Goal: Task Accomplishment & Management: Manage account settings

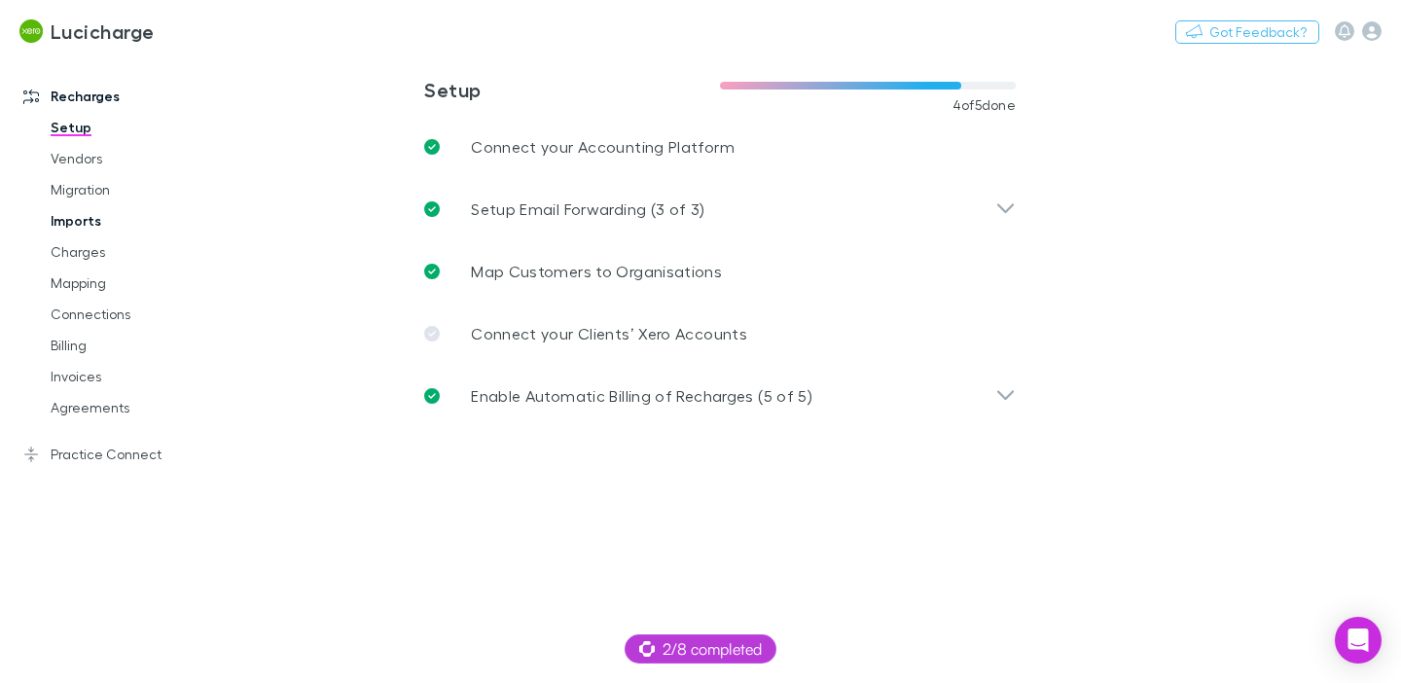
click at [72, 215] on link "Imports" at bounding box center [134, 220] width 206 height 31
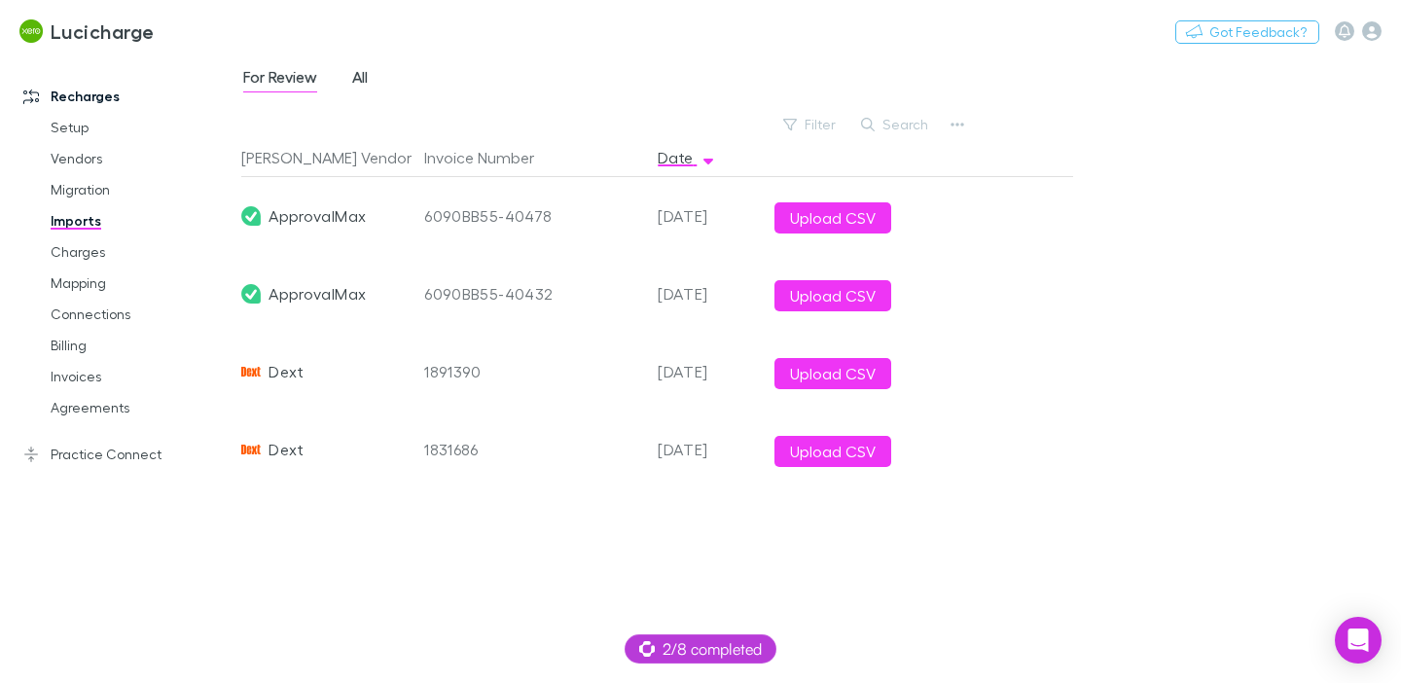
click at [358, 83] on span "All" at bounding box center [360, 79] width 16 height 25
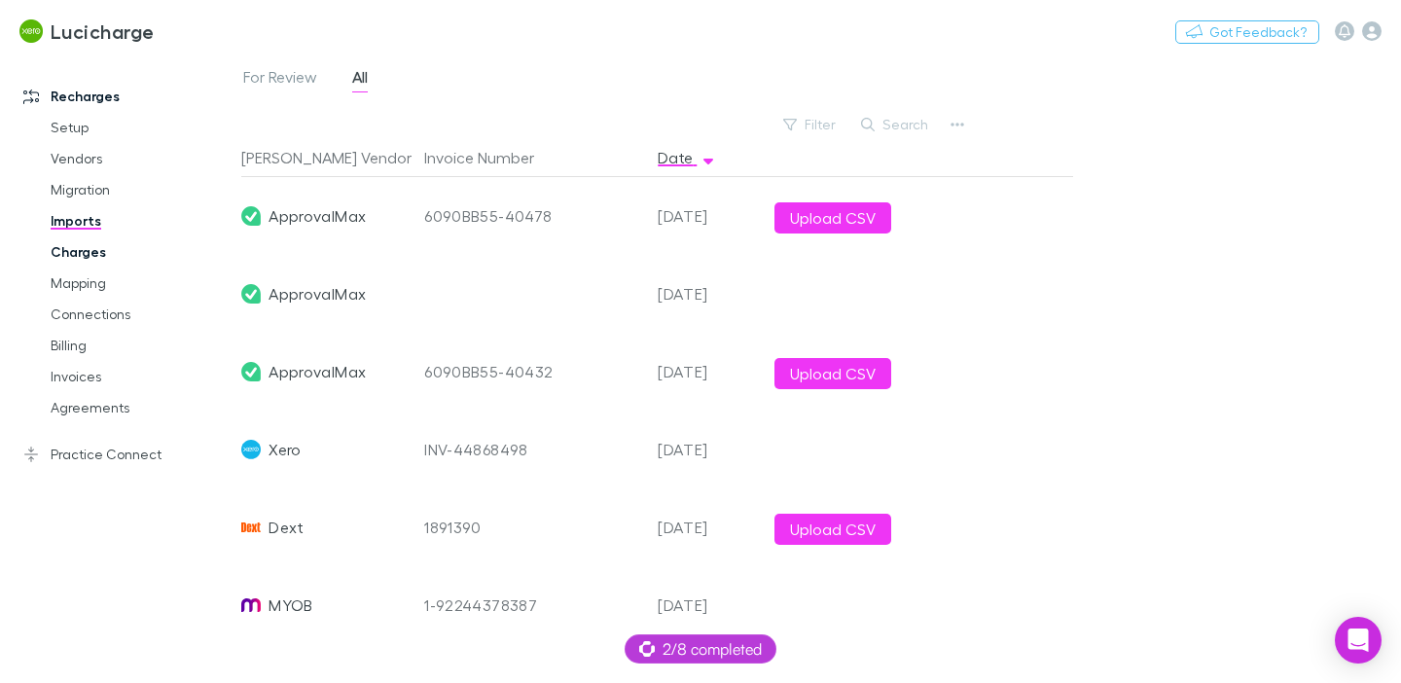
click at [103, 263] on link "Charges" at bounding box center [134, 251] width 206 height 31
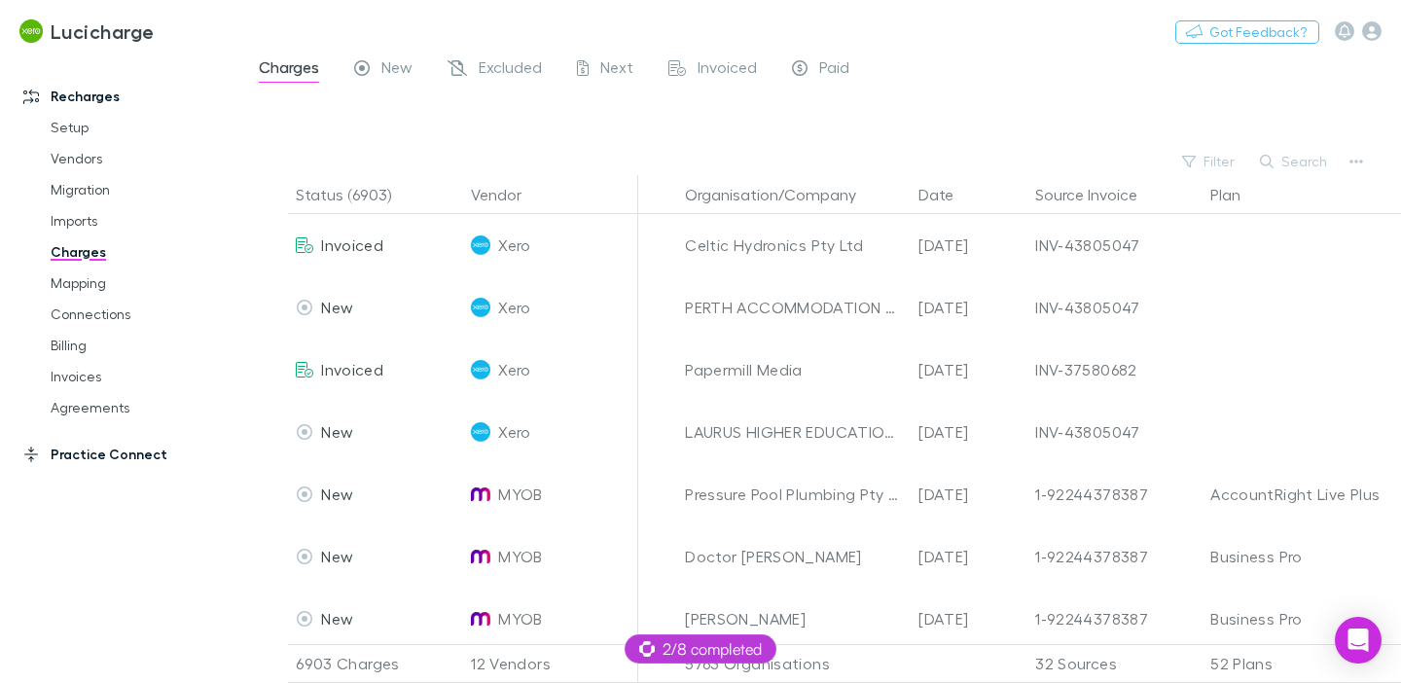
click at [94, 450] on link "Practice Connect" at bounding box center [121, 454] width 234 height 31
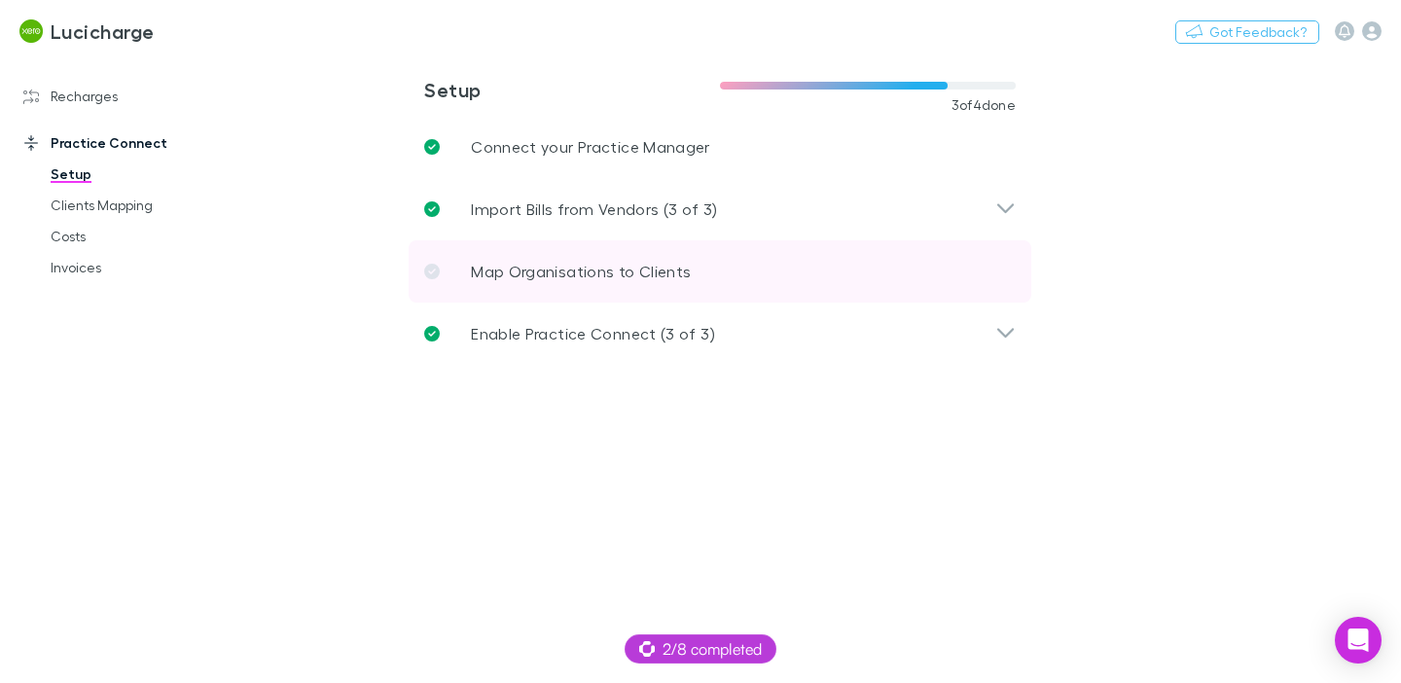
click at [518, 265] on p "Map Organisations to Clients" at bounding box center [581, 271] width 220 height 23
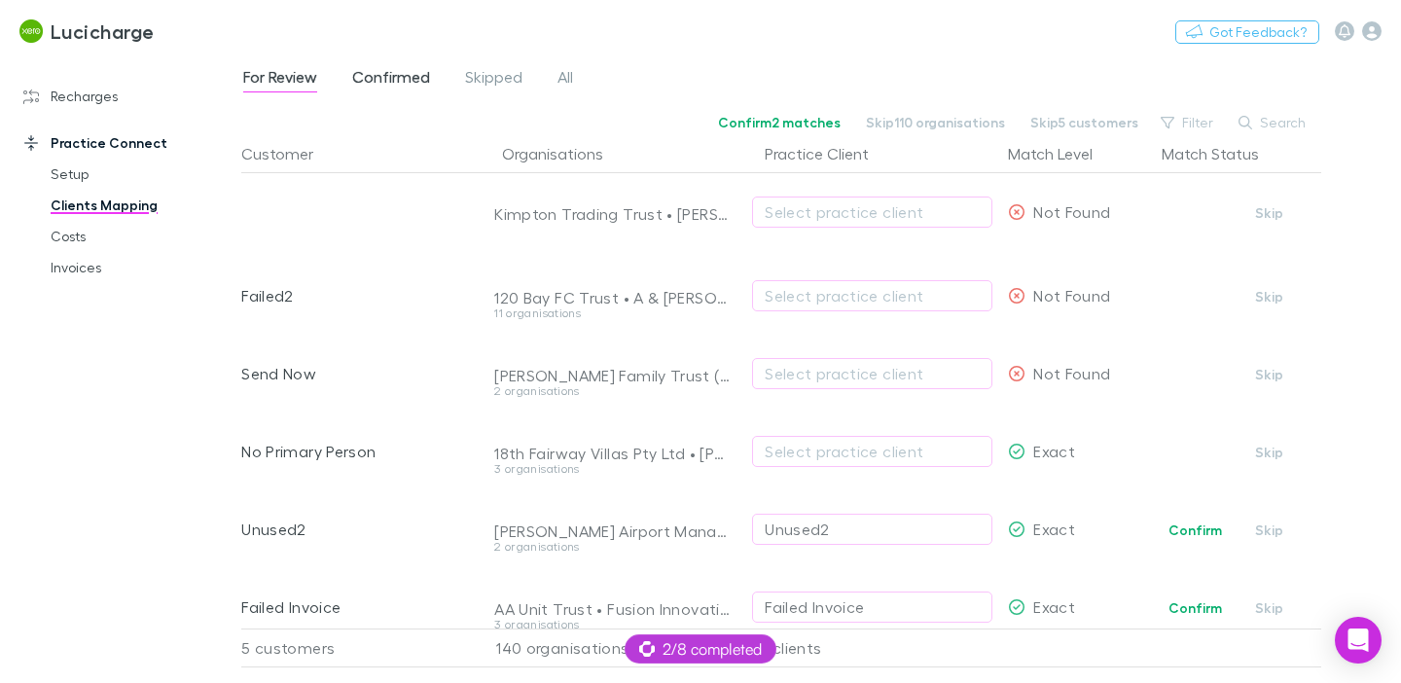
click at [396, 90] on span "Confirmed" at bounding box center [391, 79] width 78 height 25
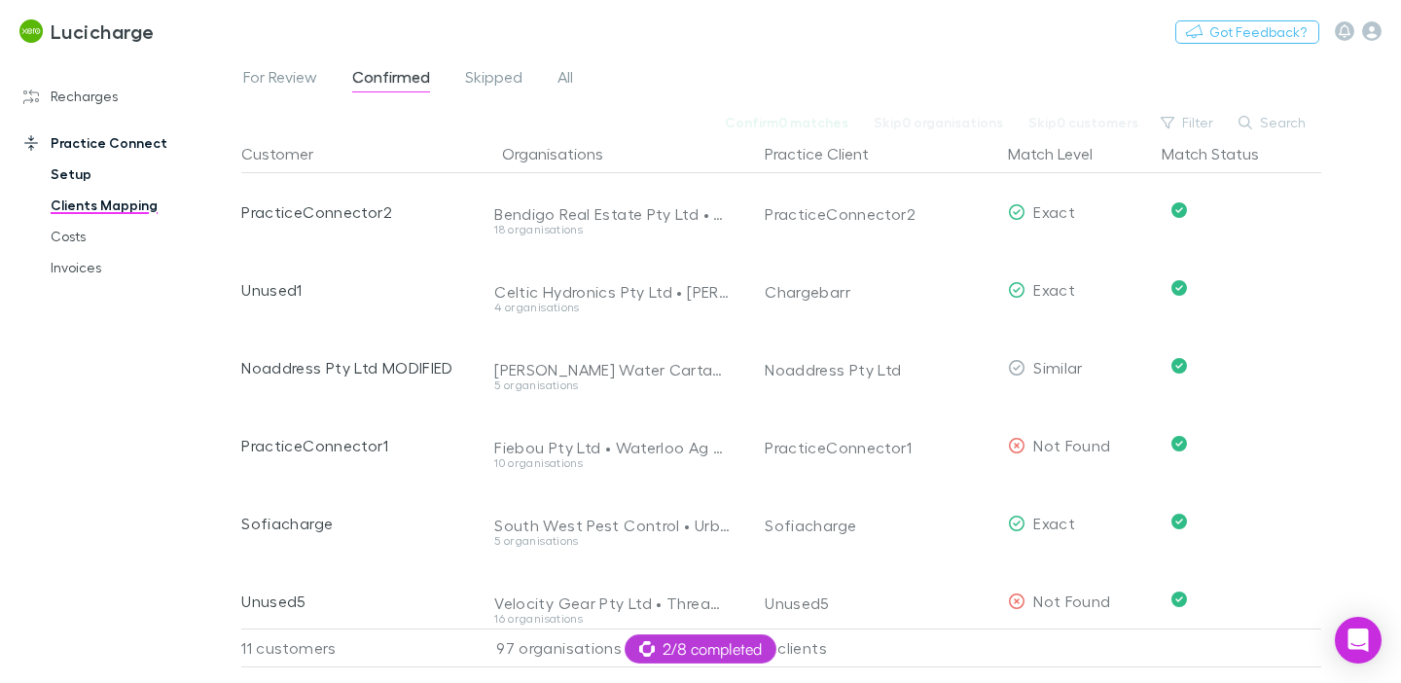
click at [66, 167] on link "Setup" at bounding box center [134, 174] width 206 height 31
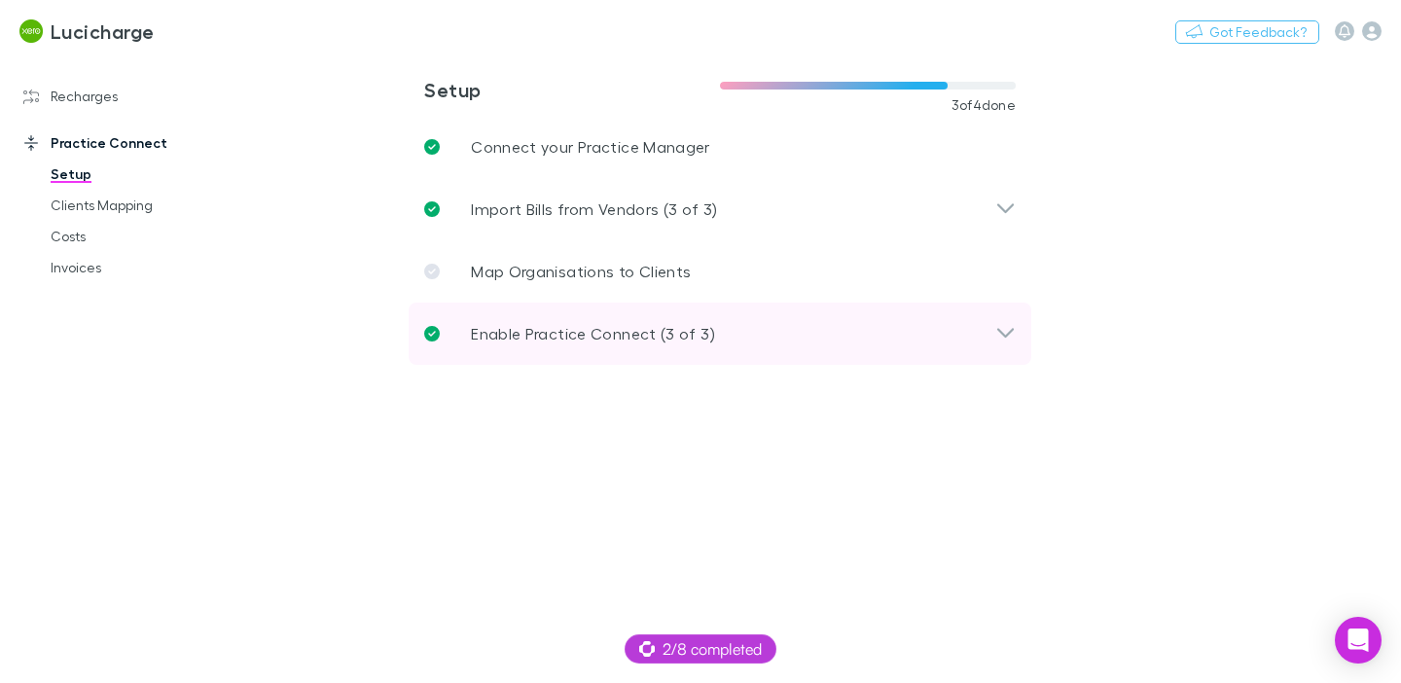
click at [621, 304] on div "Enable Practice Connect (3 of 3)" at bounding box center [720, 334] width 623 height 62
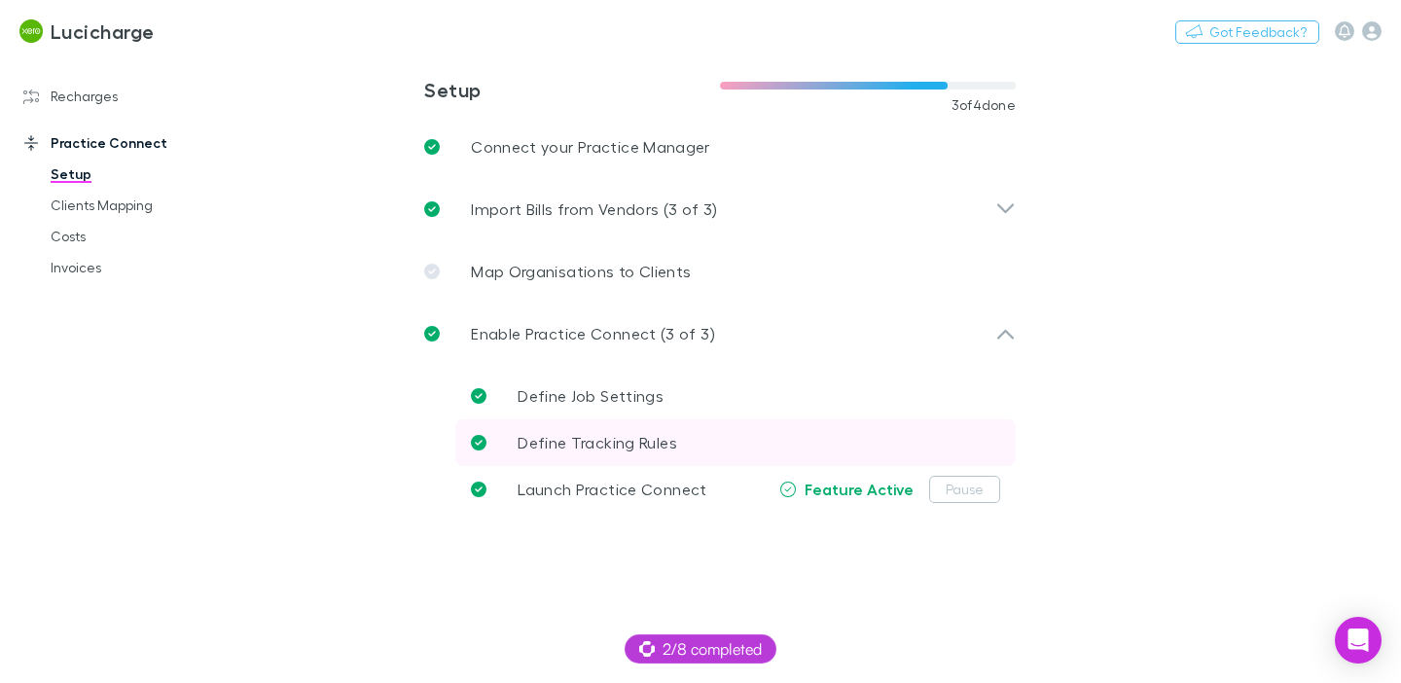
click at [622, 445] on span "Define Tracking Rules" at bounding box center [598, 442] width 160 height 18
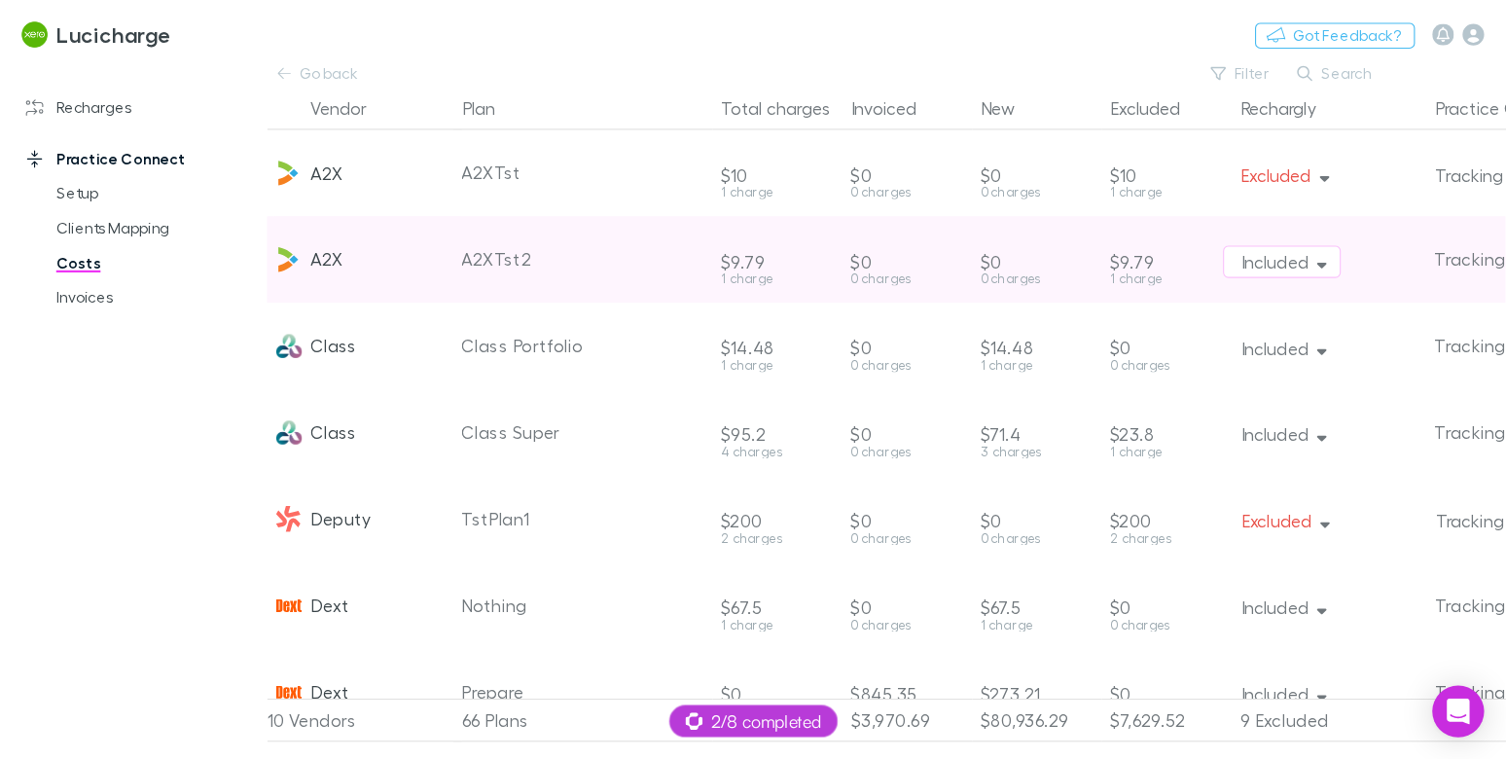
scroll to position [0, 7]
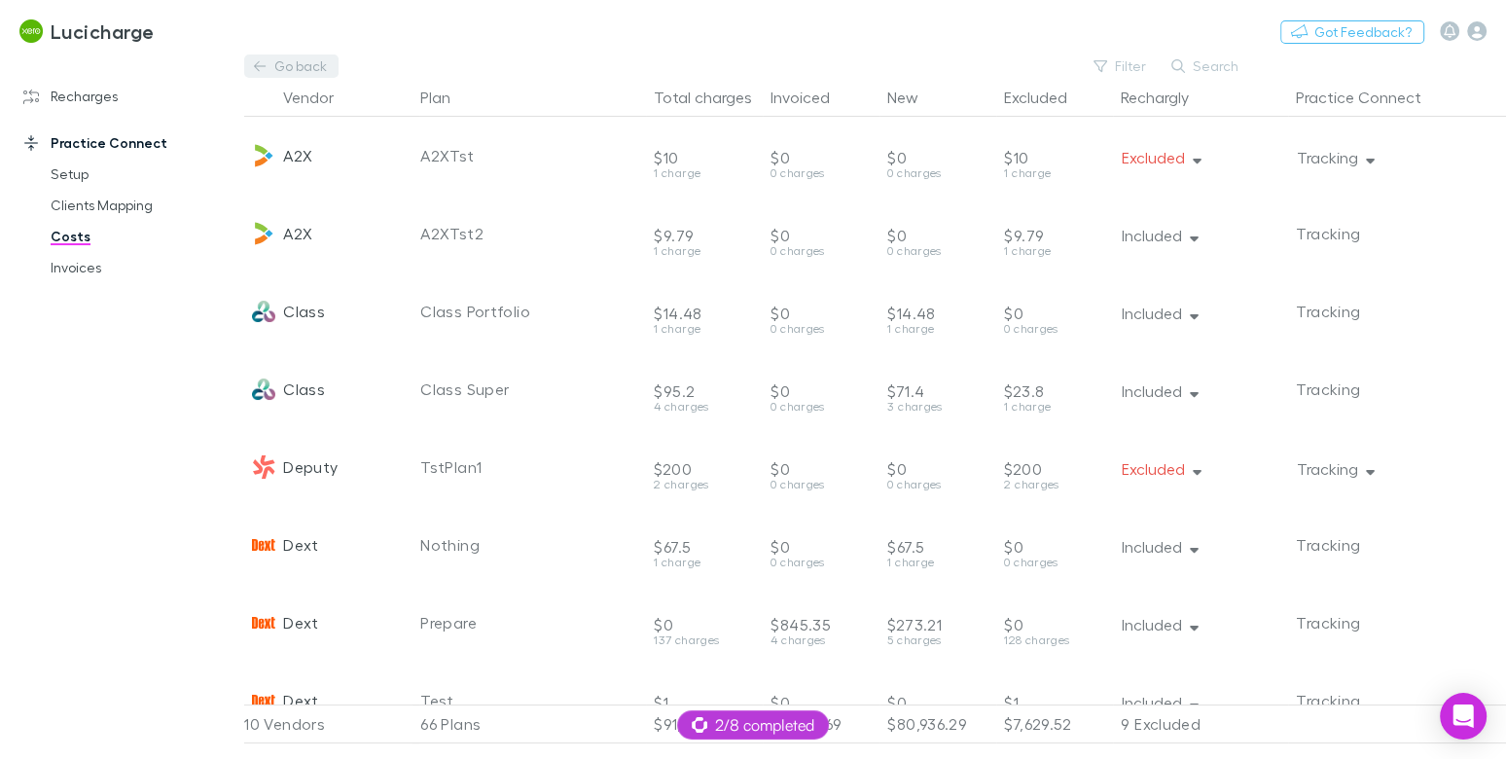
click at [258, 65] on icon at bounding box center [260, 66] width 12 height 10
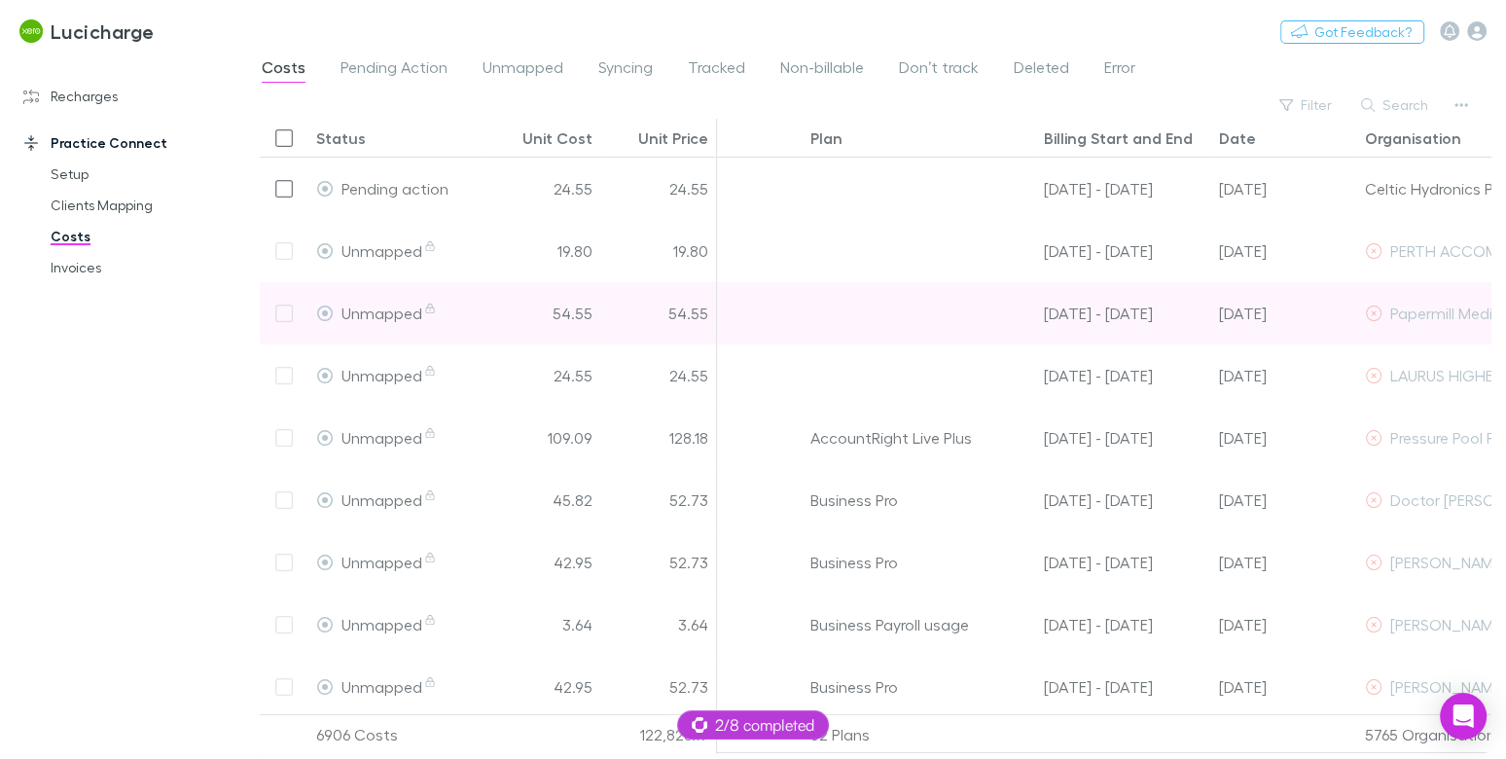
scroll to position [0, 234]
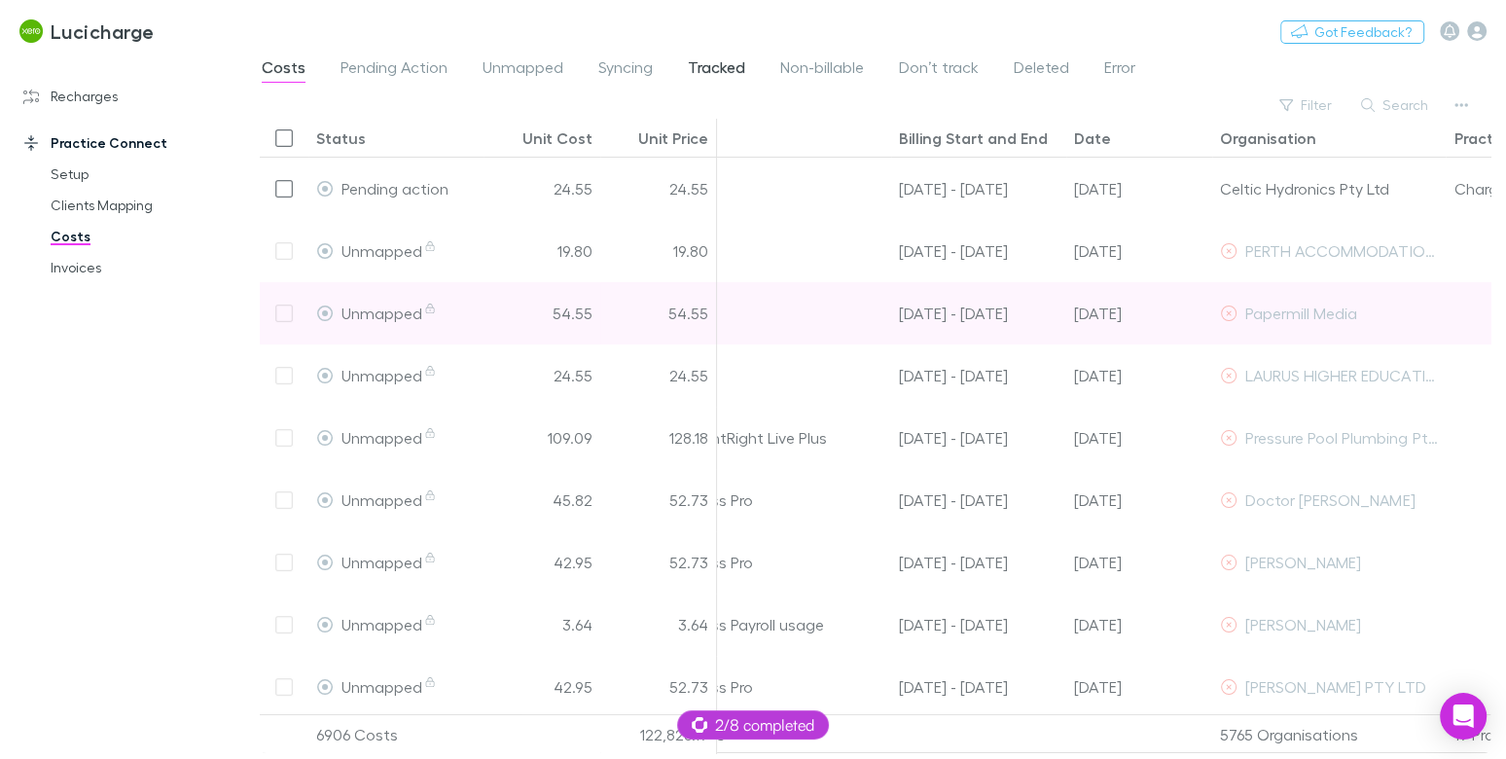
click at [738, 66] on span "Tracked" at bounding box center [716, 69] width 57 height 25
click at [715, 66] on span "Tracked" at bounding box center [716, 69] width 57 height 25
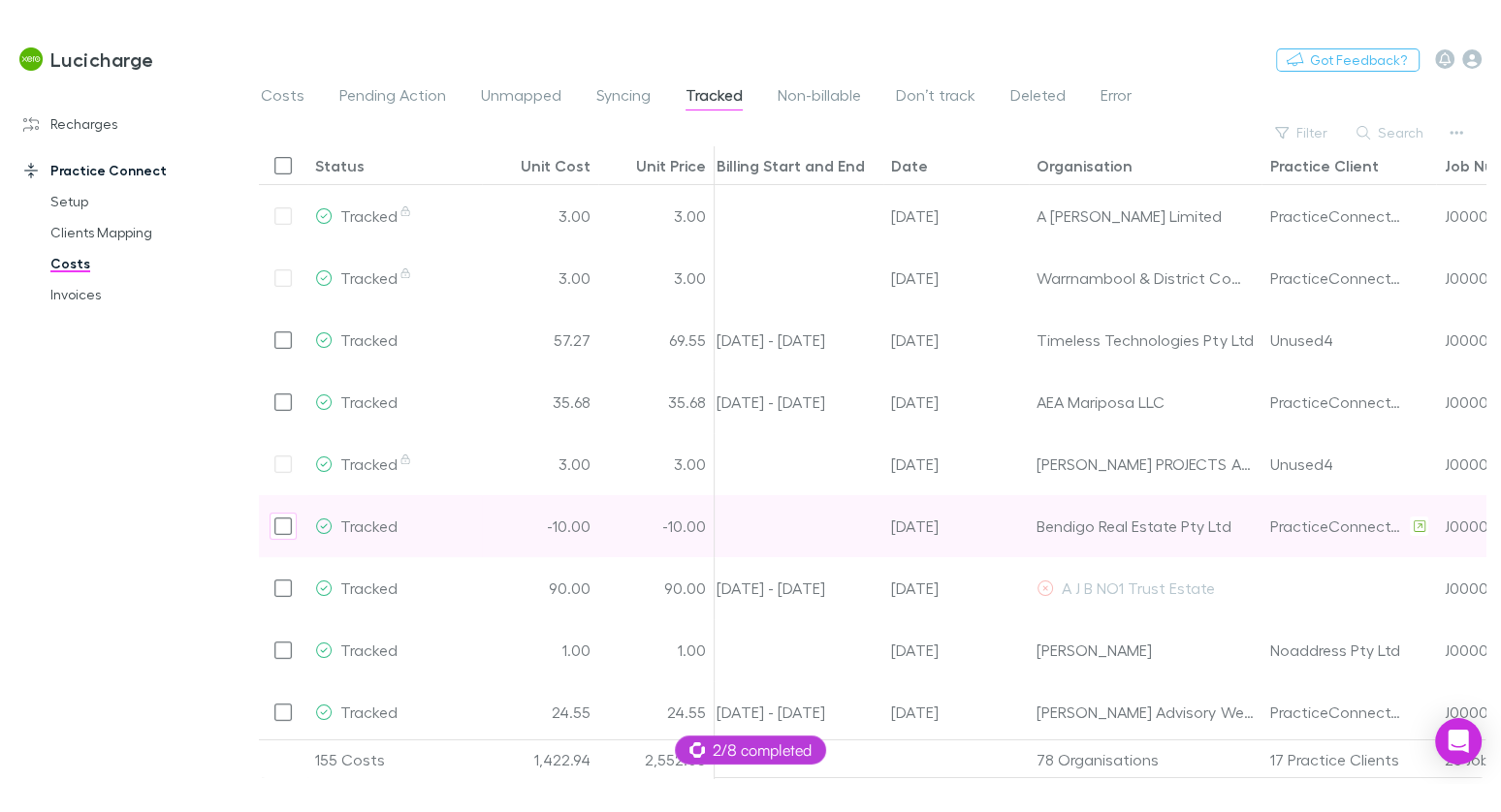
scroll to position [0, 538]
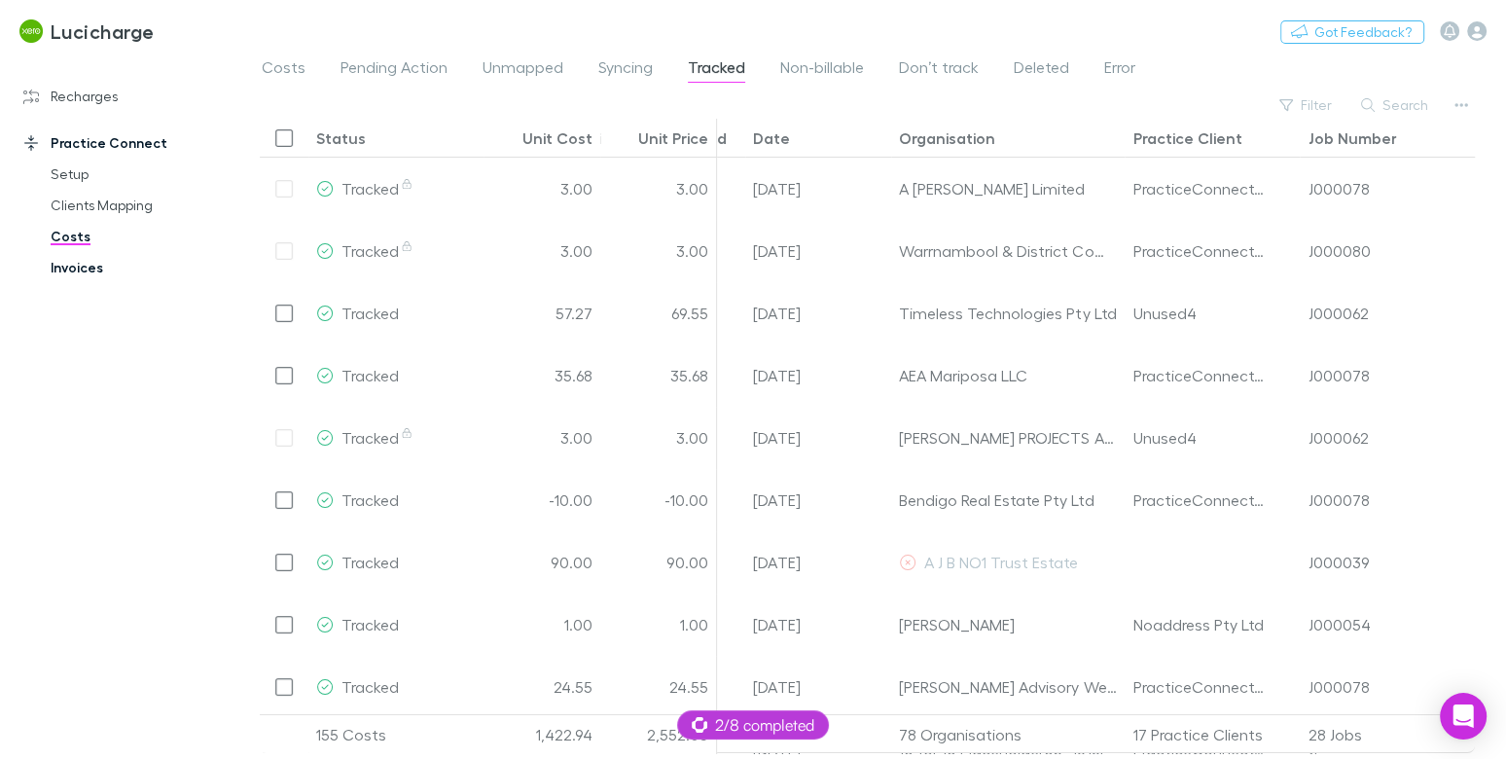
click at [85, 266] on link "Invoices" at bounding box center [135, 267] width 209 height 31
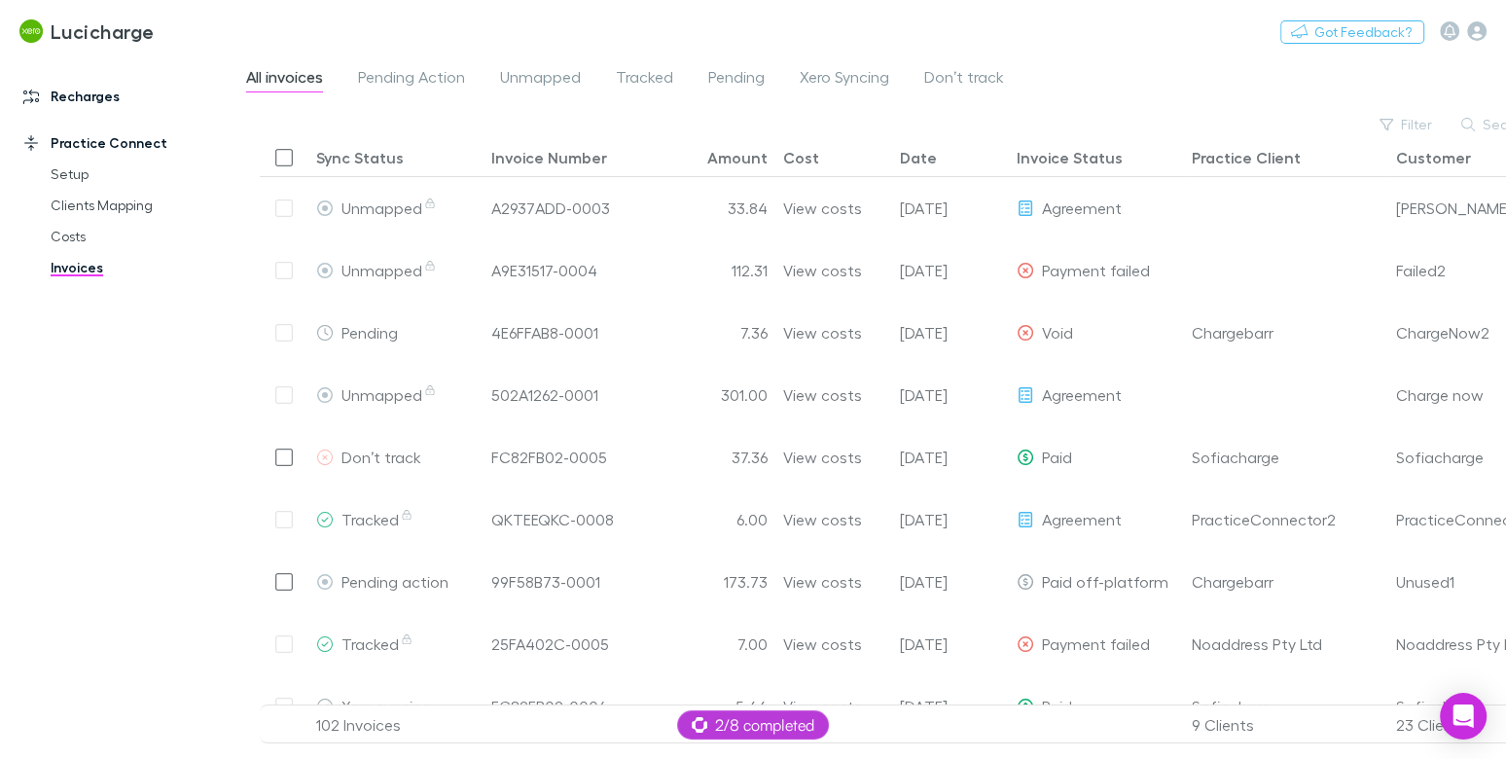
click at [90, 83] on link "Recharges" at bounding box center [122, 96] width 236 height 31
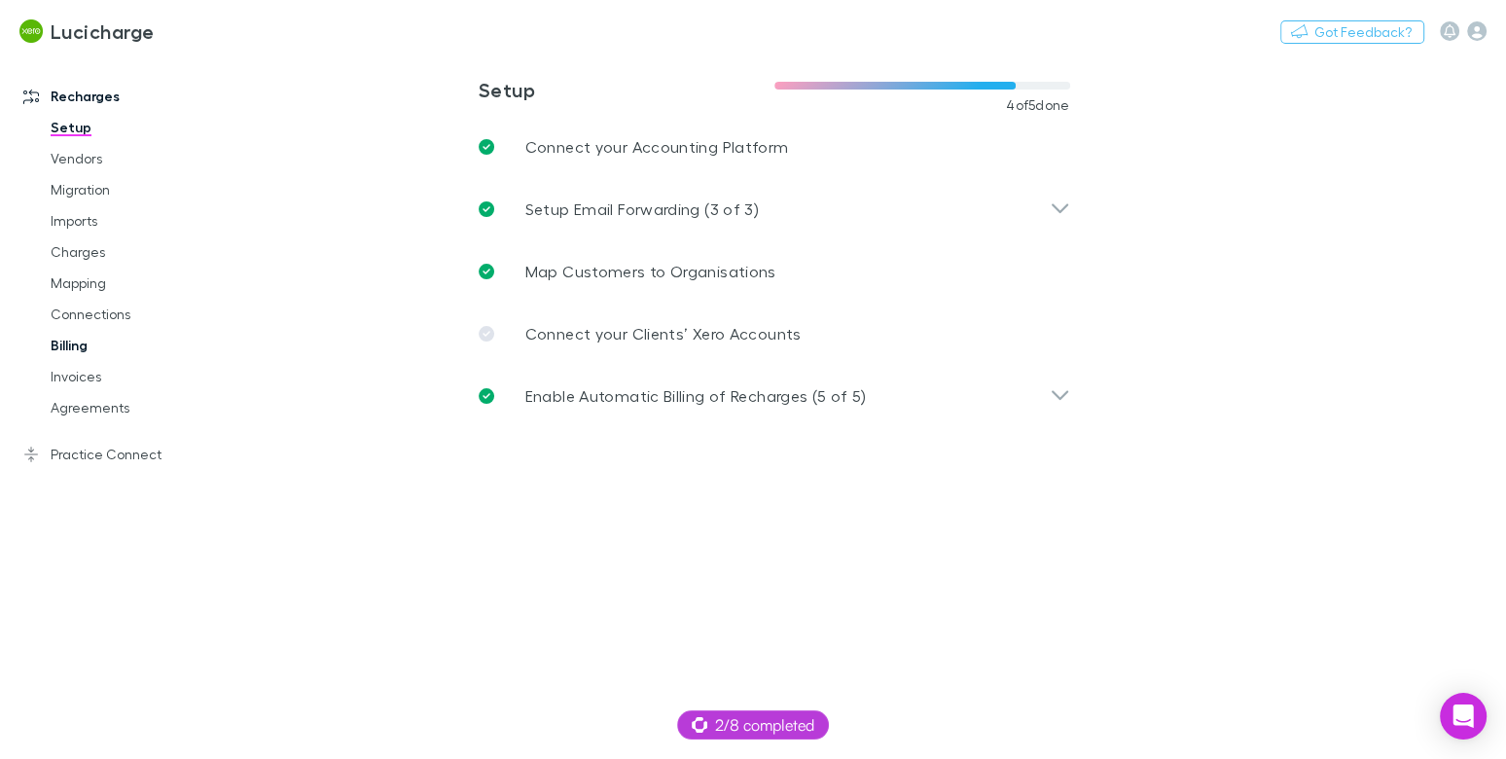
click at [68, 352] on link "Billing" at bounding box center [135, 345] width 209 height 31
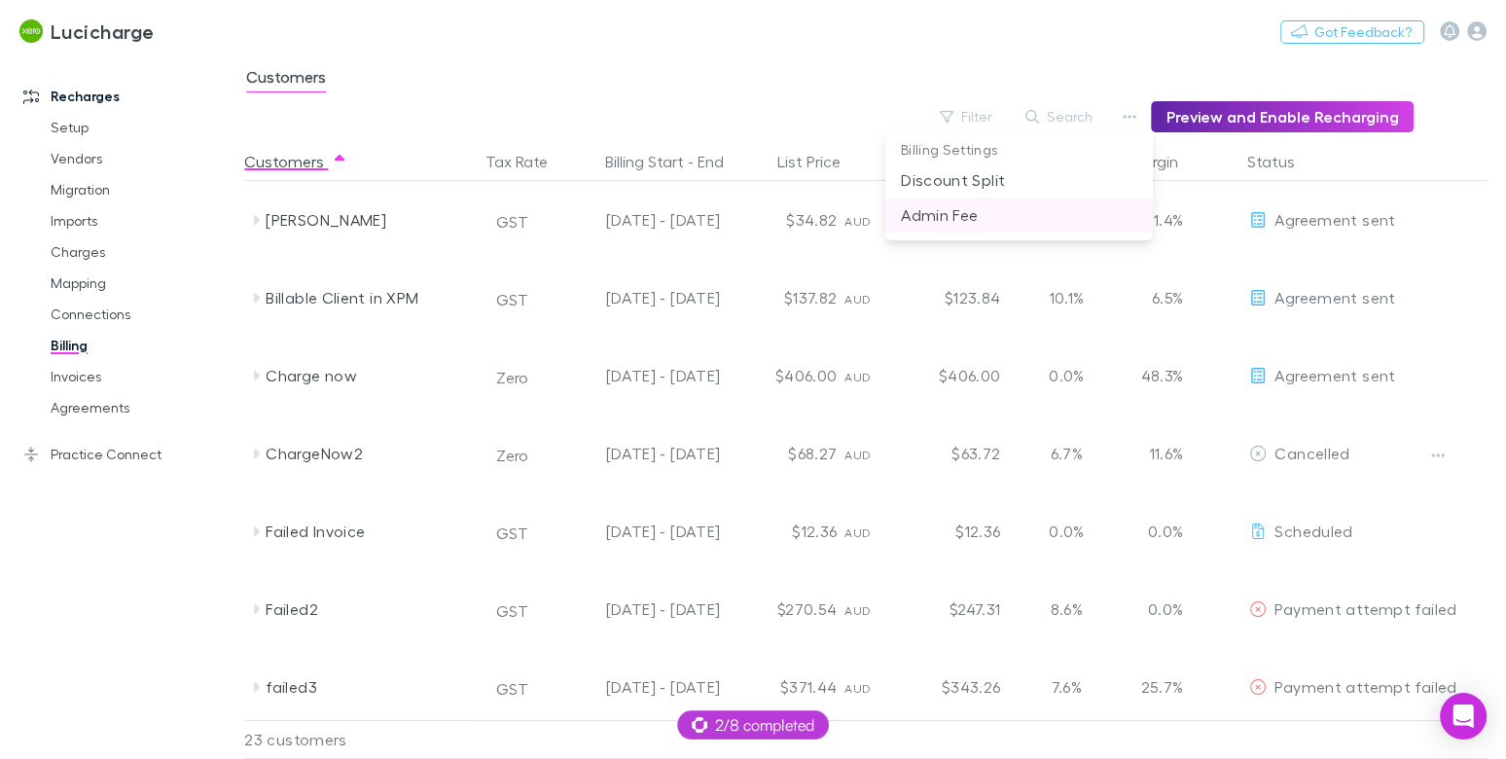
click at [989, 198] on li "Admin Fee" at bounding box center [1019, 215] width 268 height 35
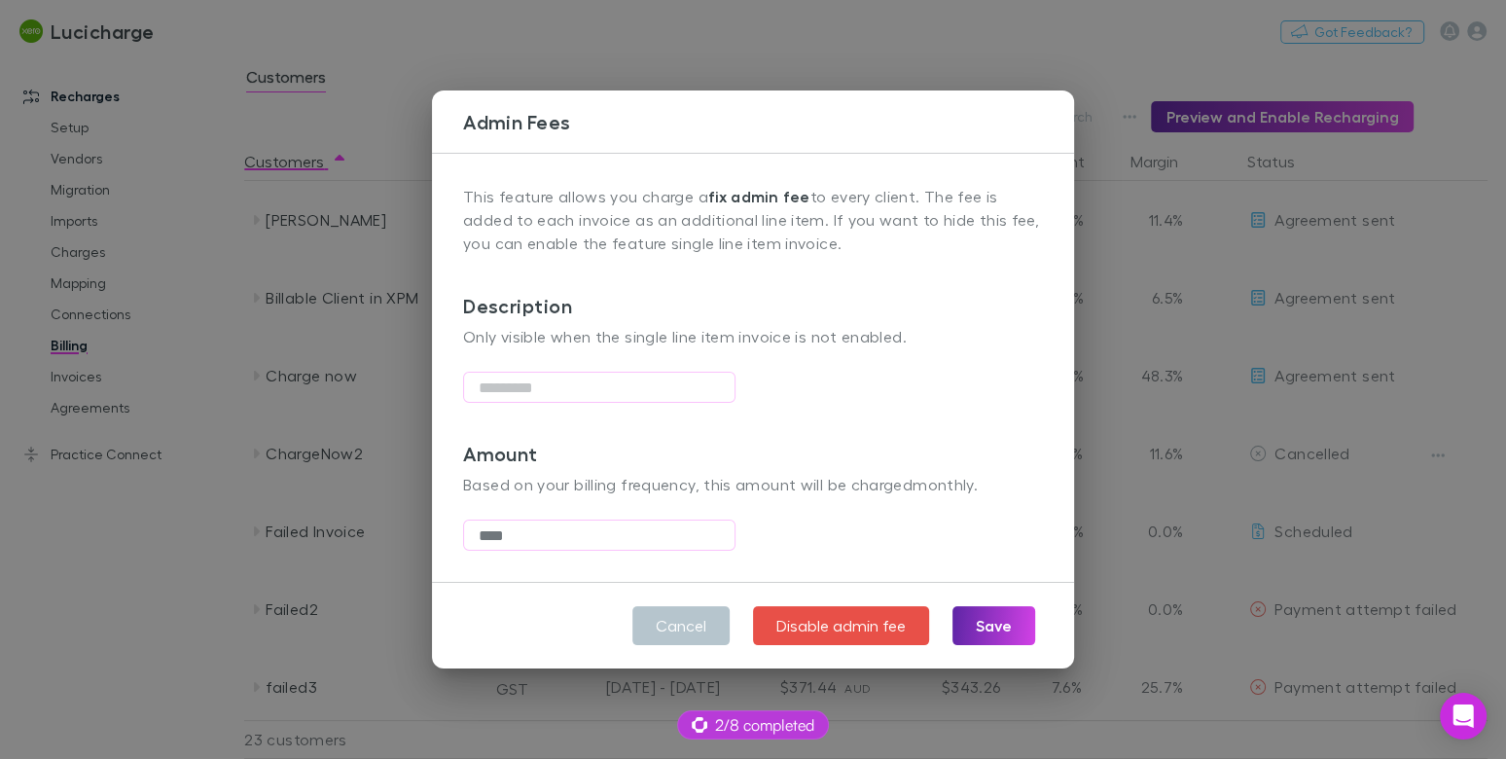
click at [221, 405] on div "Admin Fees This feature allows you charge a fix admin fee to every client. The …" at bounding box center [753, 379] width 1506 height 759
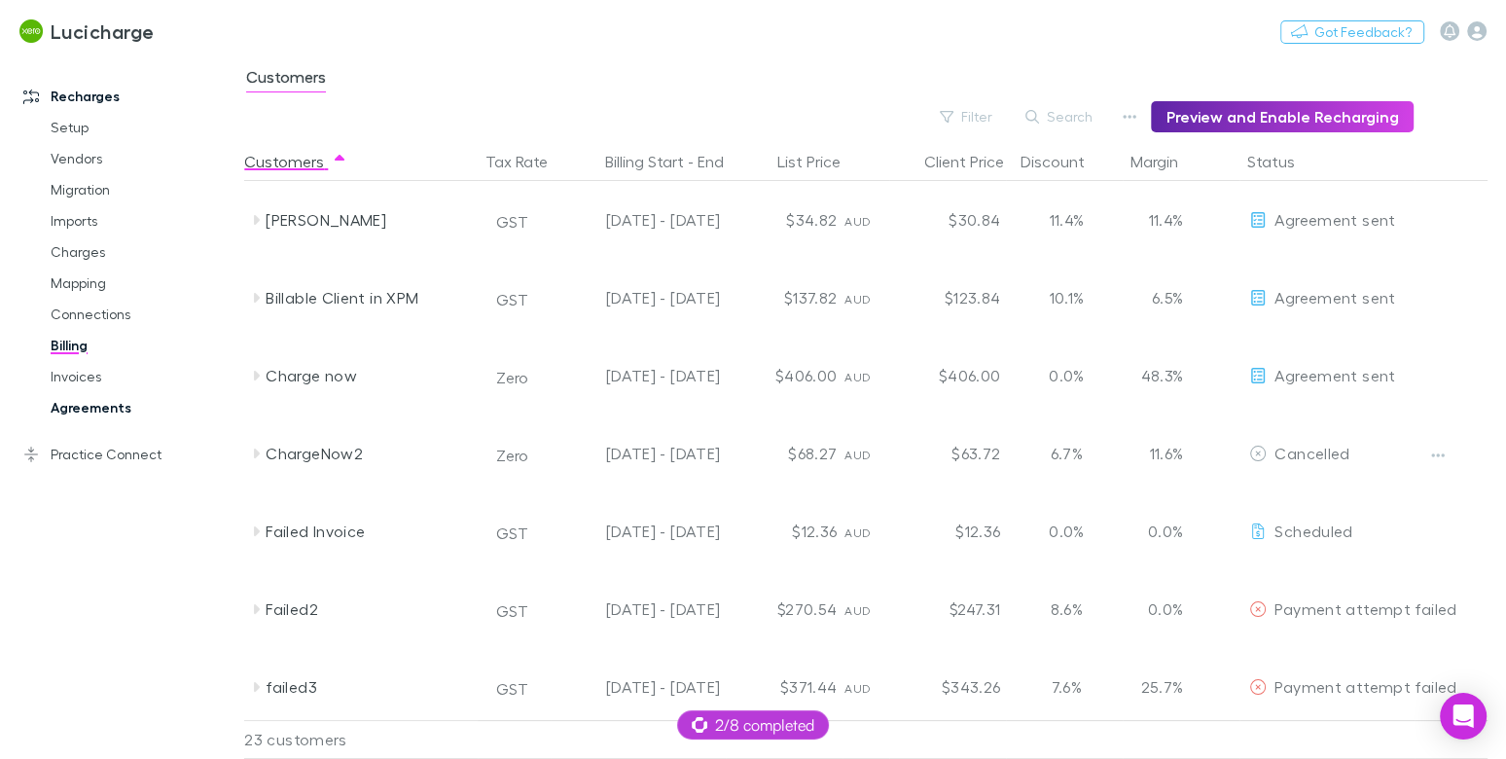
click at [61, 413] on link "Agreements" at bounding box center [135, 407] width 209 height 31
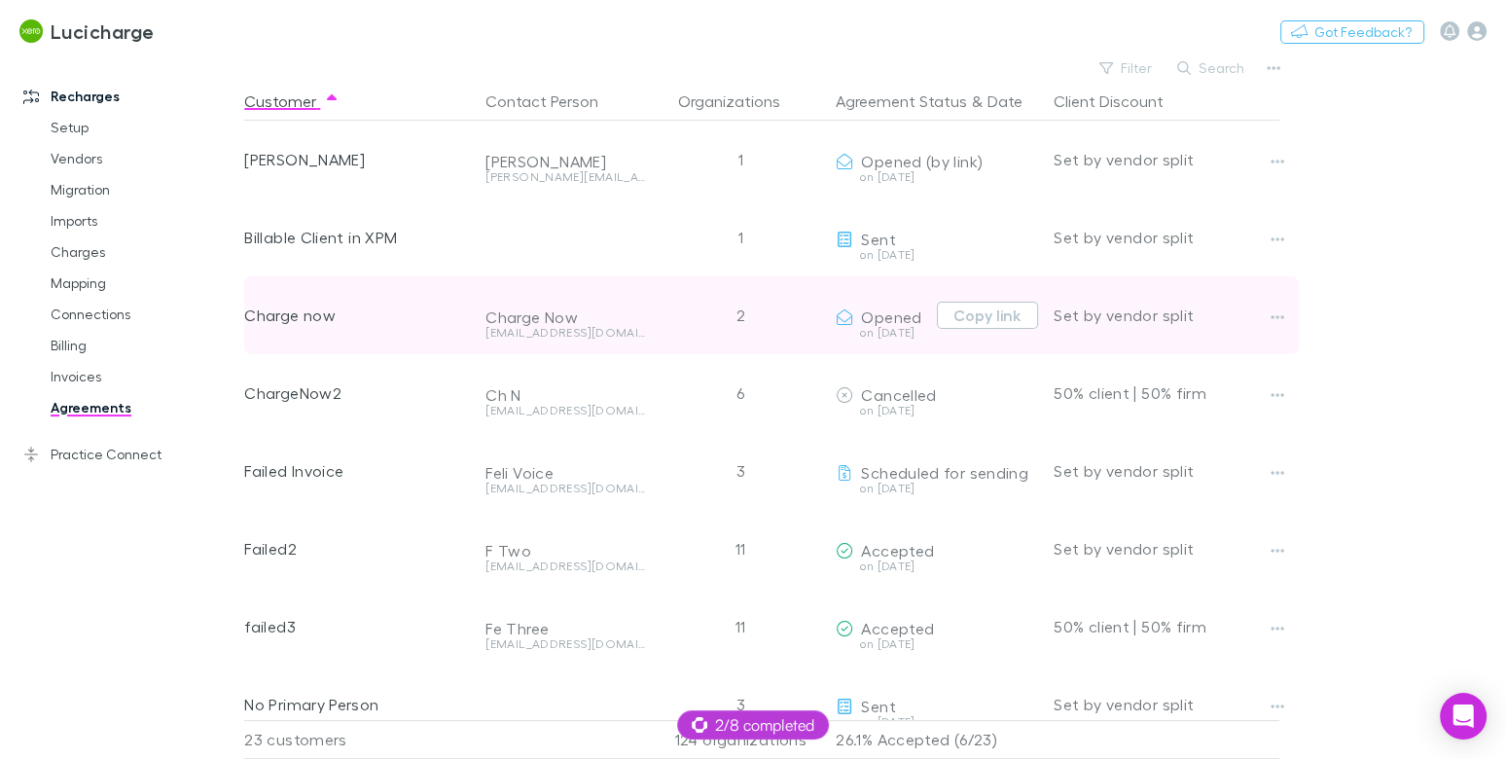
click at [980, 332] on div "Copy link" at bounding box center [983, 315] width 109 height 82
click at [977, 322] on button "Copy link" at bounding box center [987, 315] width 101 height 27
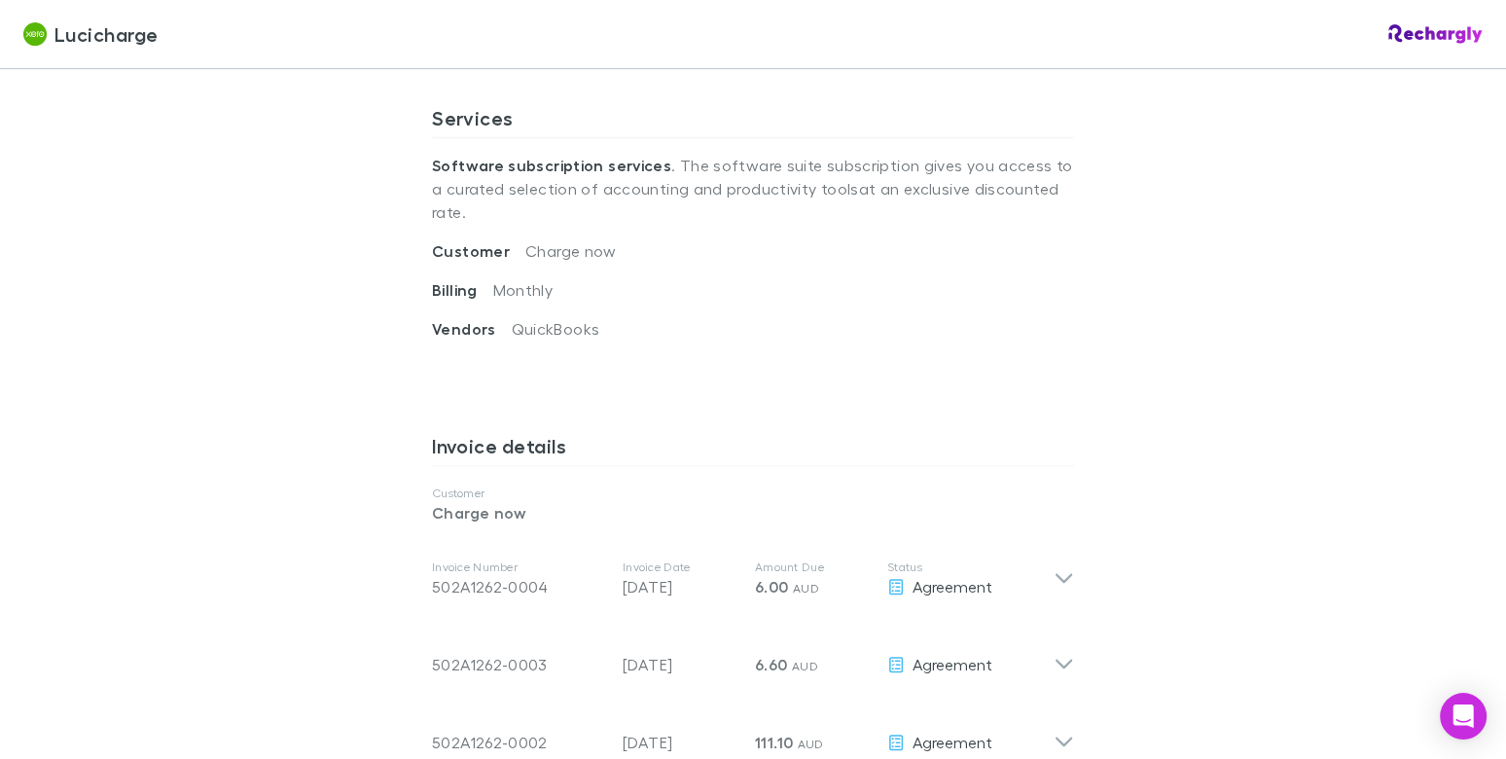
scroll to position [756, 0]
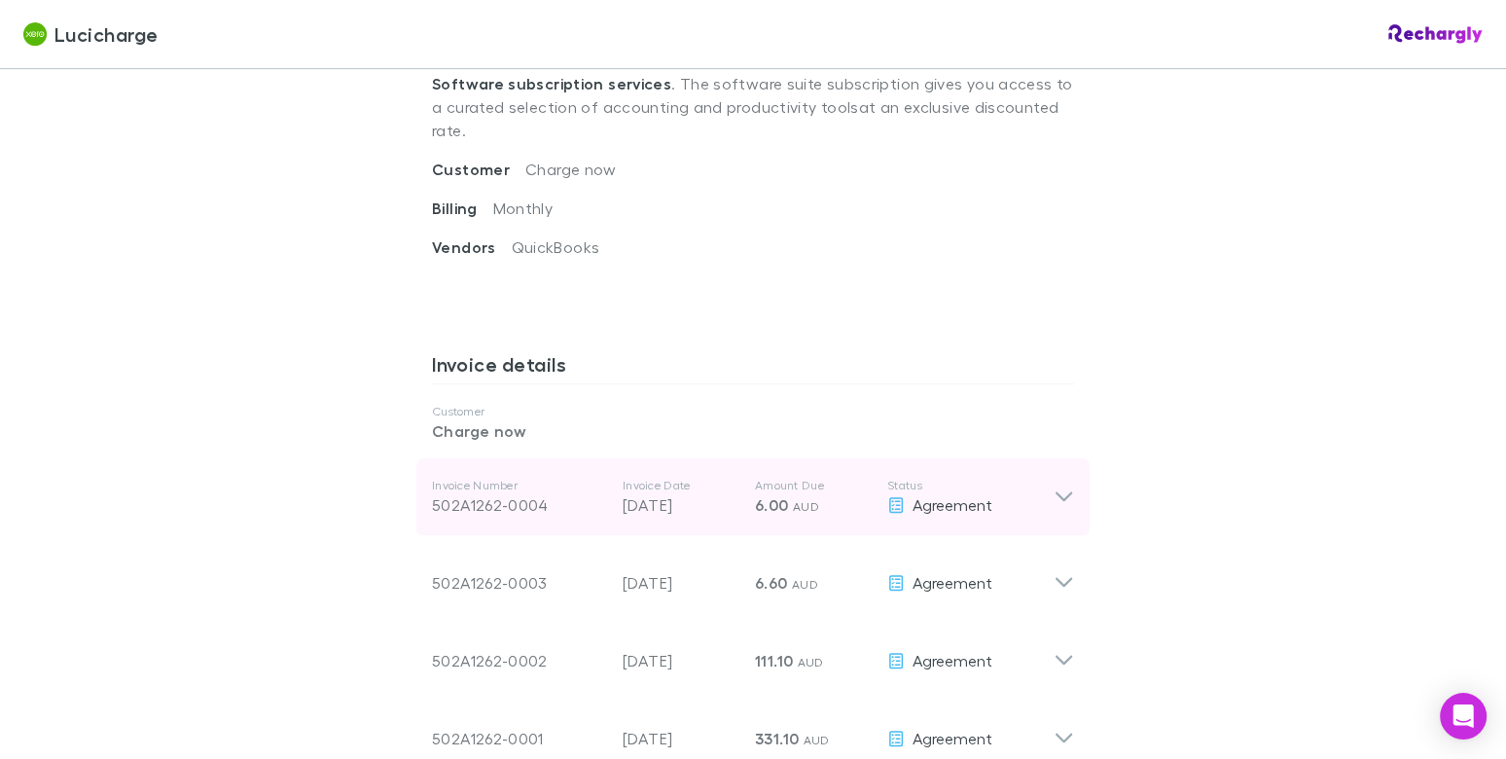
click at [590, 493] on div "502A1262-0004" at bounding box center [519, 504] width 175 height 23
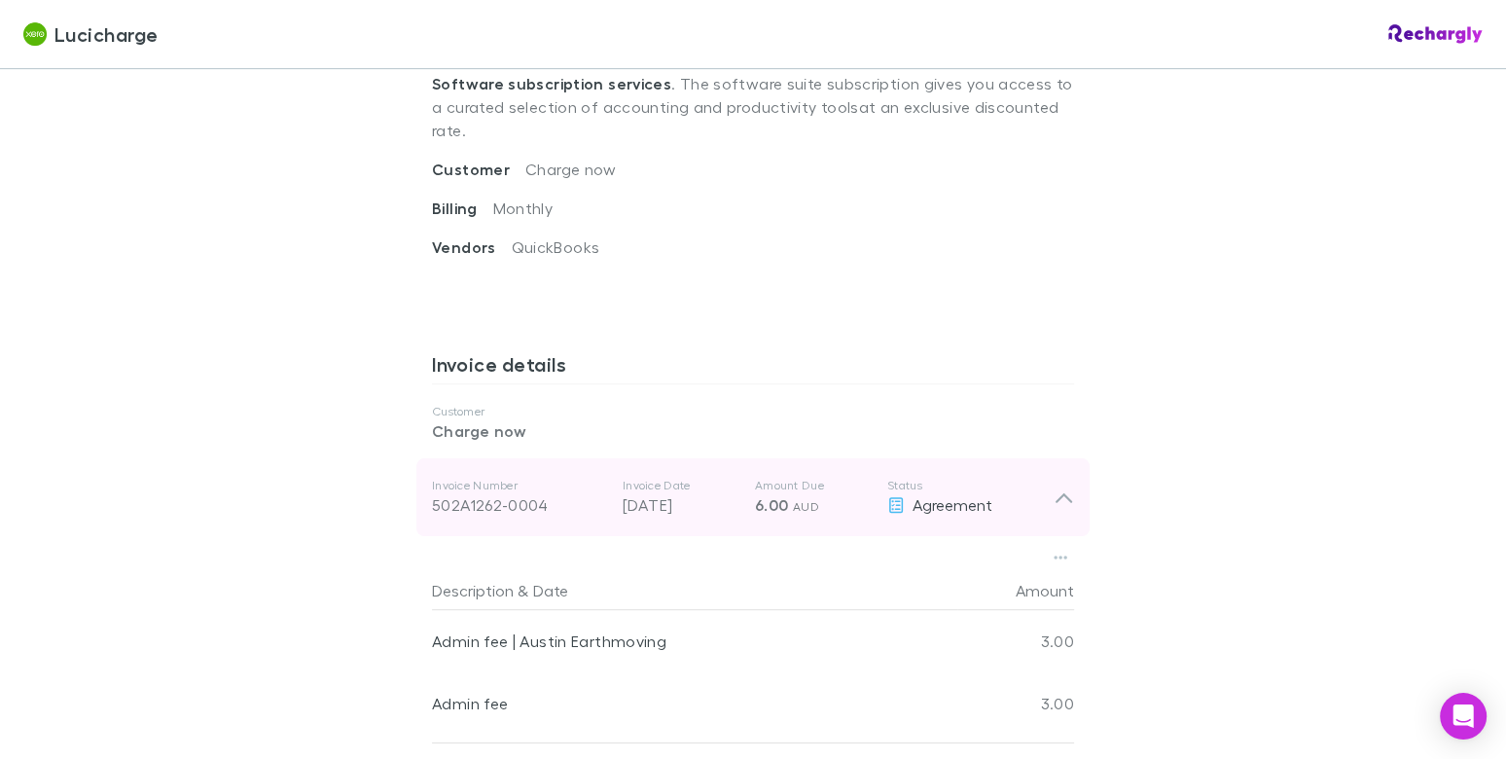
click at [590, 493] on div "502A1262-0004" at bounding box center [519, 504] width 175 height 23
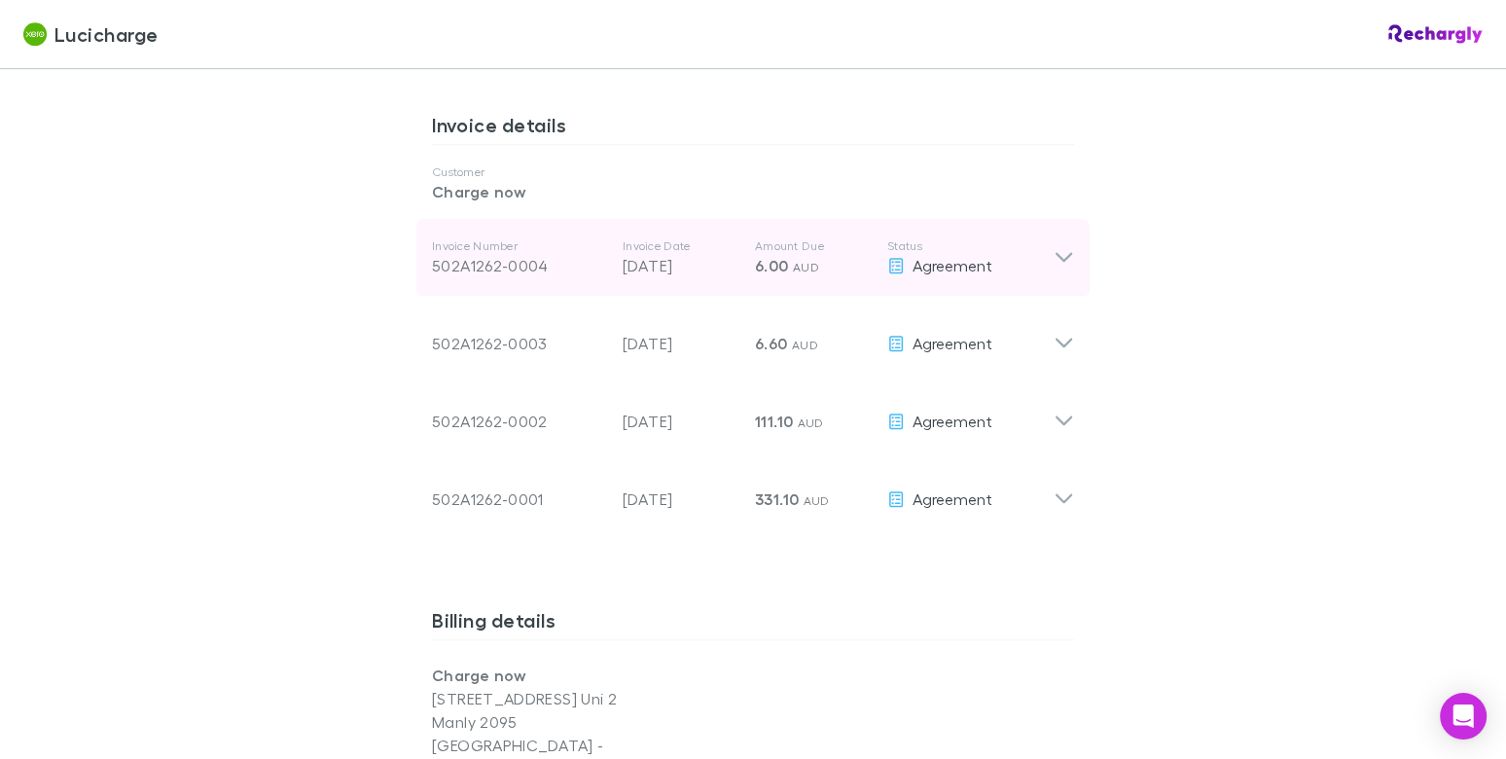
scroll to position [1020, 0]
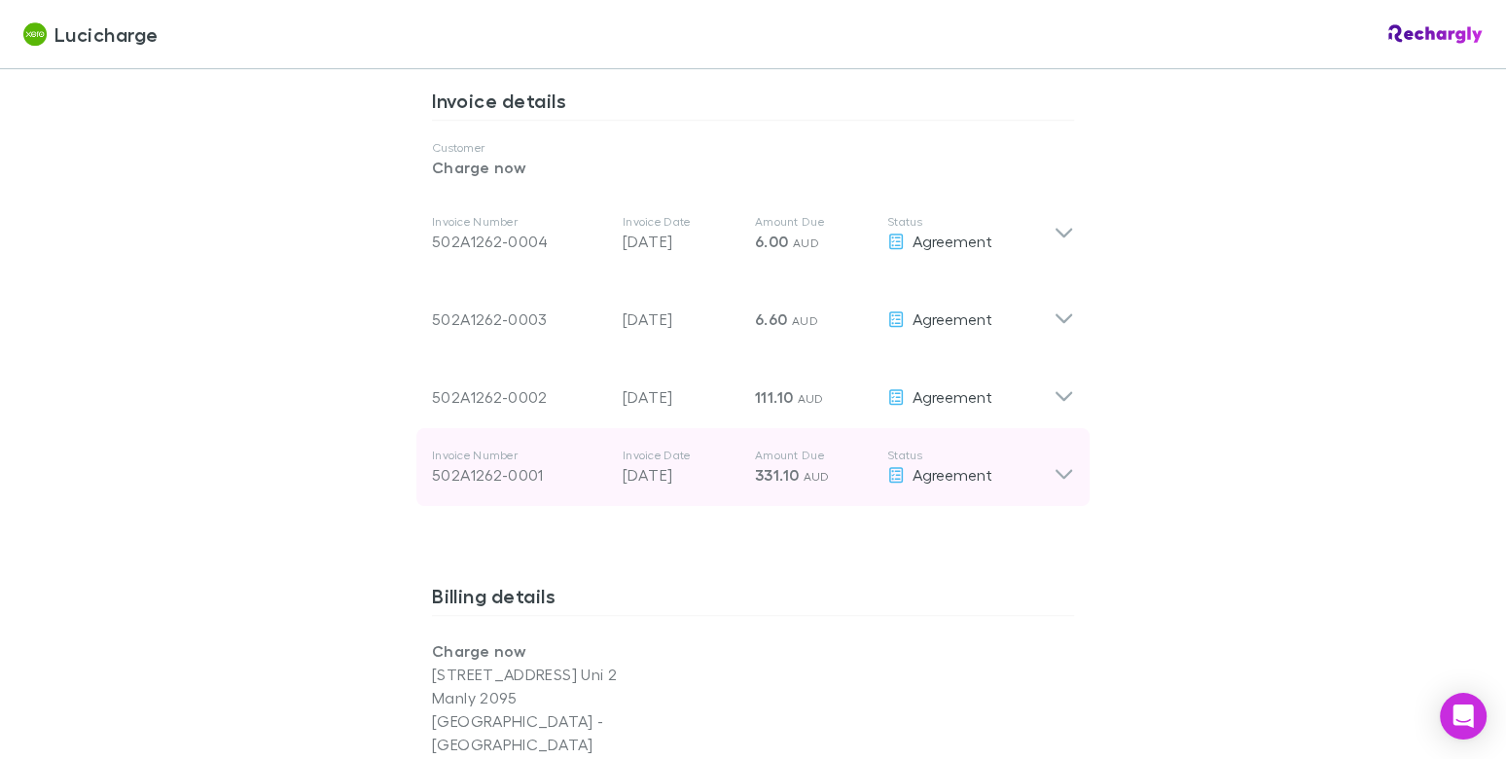
click at [648, 432] on div "Invoice Number 502A1262-0001 Invoice Date [DATE] Amount Due 331.10 AUD Status A…" at bounding box center [743, 467] width 622 height 70
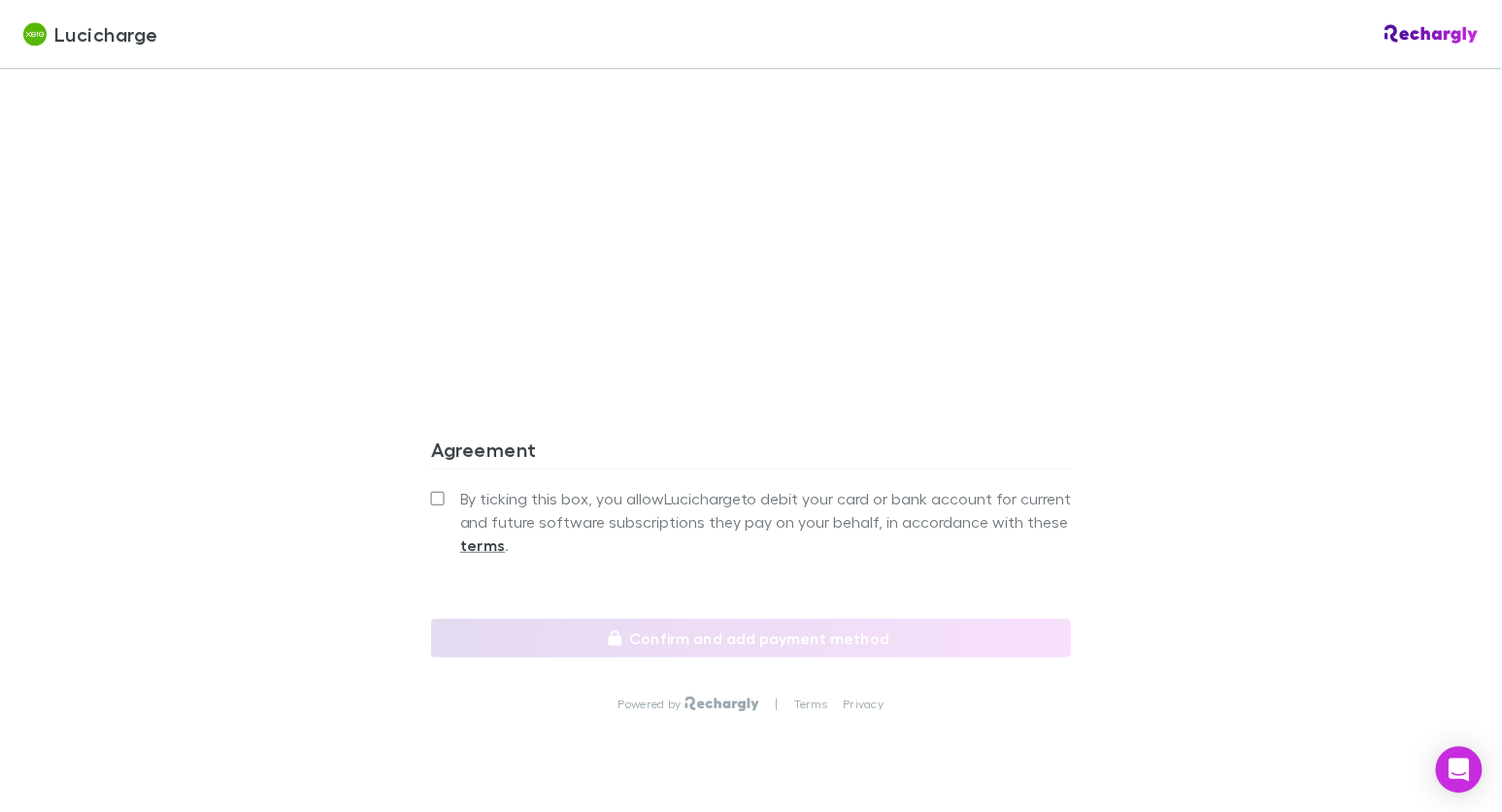
scroll to position [2485, 0]
